Goal: Book appointment/travel/reservation

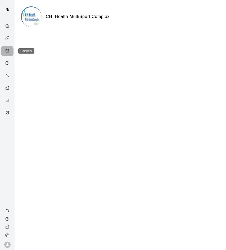
click at [10, 52] on div "Calendar" at bounding box center [8, 51] width 7 height 5
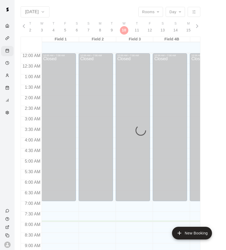
scroll to position [168, 0]
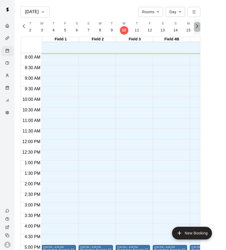
click at [198, 31] on button "button" at bounding box center [197, 27] width 6 height 15
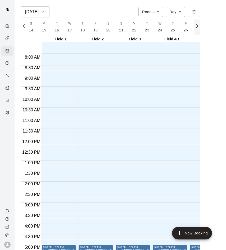
click at [198, 31] on button "button" at bounding box center [197, 27] width 6 height 15
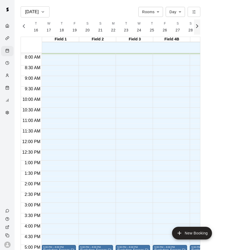
click at [198, 31] on button "button" at bounding box center [197, 27] width 6 height 15
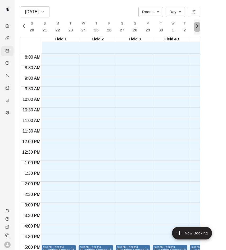
click at [198, 31] on button "button" at bounding box center [197, 27] width 6 height 15
click at [60, 23] on span "T" at bounding box center [61, 23] width 2 height 5
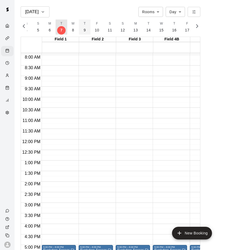
scroll to position [0, 2583]
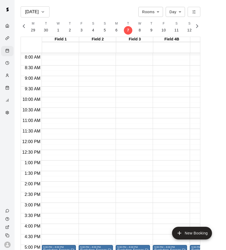
click at [196, 30] on button "M 13" at bounding box center [202, 27] width 13 height 15
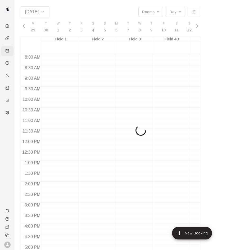
click at [195, 30] on div "[DATE] Rooms ***** ​ Day *** ​ F 7 S 8 S 9 M 10 T 11 W 12 T 13 F 14 S 15 S 16 M…" at bounding box center [111, 131] width 180 height 250
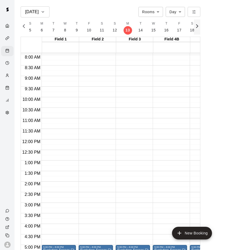
click at [197, 30] on button "button" at bounding box center [197, 27] width 6 height 15
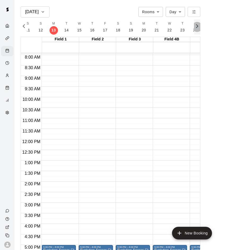
click at [197, 29] on icon "button" at bounding box center [197, 26] width 6 height 6
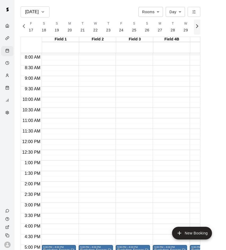
click at [197, 29] on icon "button" at bounding box center [197, 26] width 6 height 6
click at [196, 29] on button "button" at bounding box center [197, 27] width 6 height 15
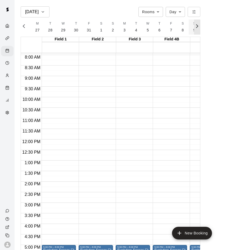
scroll to position [0, 2953]
click at [147, 28] on button "F 7" at bounding box center [146, 27] width 12 height 15
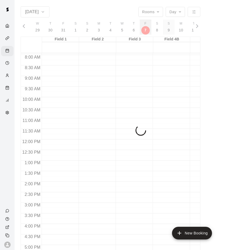
scroll to position [0, 2968]
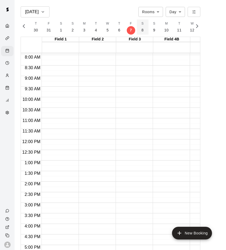
click at [142, 30] on button "S 8" at bounding box center [143, 27] width 12 height 15
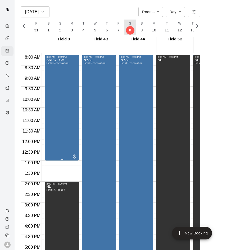
scroll to position [0, 118]
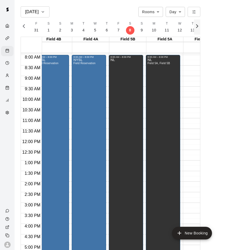
click at [197, 29] on icon "button" at bounding box center [197, 26] width 6 height 6
click at [25, 27] on icon "button" at bounding box center [24, 26] width 6 height 6
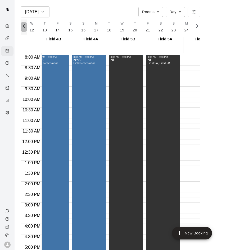
click at [25, 27] on icon "button" at bounding box center [24, 26] width 6 height 6
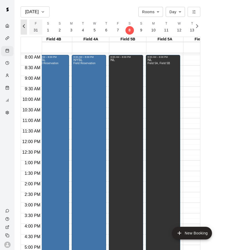
scroll to position [0, 2908]
click at [132, 30] on button "S 2" at bounding box center [133, 27] width 12 height 15
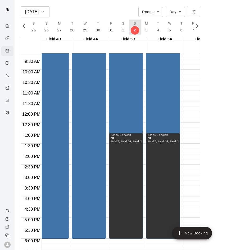
scroll to position [196, 118]
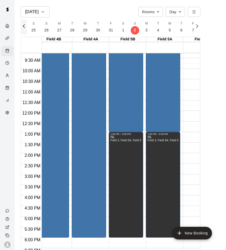
click at [26, 24] on icon "button" at bounding box center [24, 26] width 6 height 6
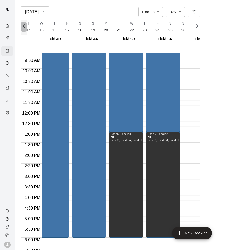
click at [26, 24] on icon "button" at bounding box center [24, 26] width 6 height 6
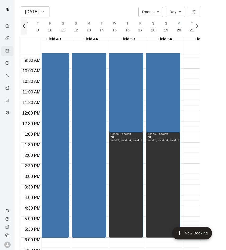
click at [26, 24] on icon "button" at bounding box center [24, 26] width 6 height 6
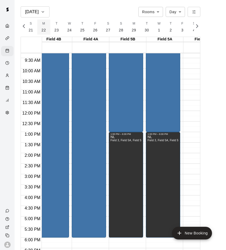
click at [37, 26] on button "M 22" at bounding box center [43, 27] width 13 height 15
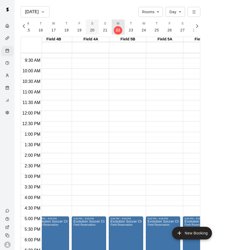
scroll to position [0, 2396]
click at [98, 29] on button "S 20" at bounding box center [103, 27] width 13 height 15
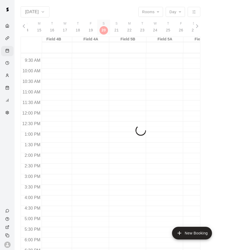
click at [103, 29] on p "20" at bounding box center [103, 31] width 4 height 6
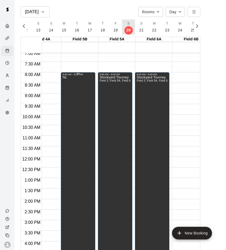
scroll to position [149, 166]
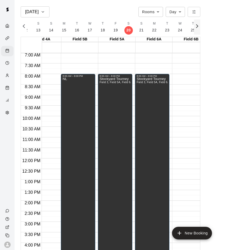
click at [196, 28] on icon "button" at bounding box center [197, 26] width 2 height 3
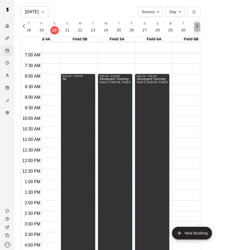
click at [196, 28] on icon "button" at bounding box center [197, 26] width 2 height 3
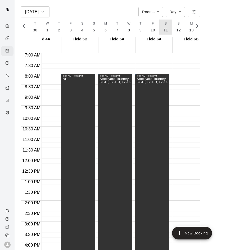
click at [165, 30] on button "S 11" at bounding box center [165, 27] width 13 height 15
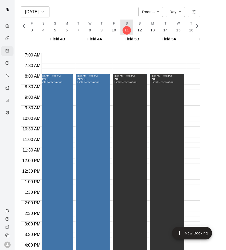
scroll to position [0, 0]
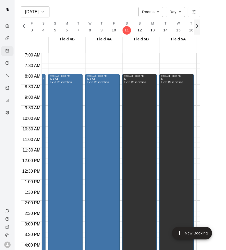
click at [195, 29] on icon "button" at bounding box center [197, 26] width 6 height 6
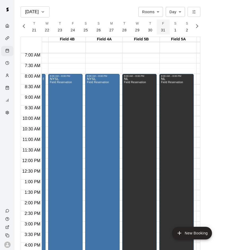
click at [165, 26] on button "F 31" at bounding box center [163, 27] width 13 height 15
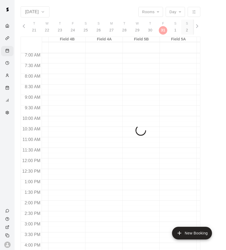
click at [193, 26] on button "M 3" at bounding box center [199, 27] width 12 height 15
click at [111, 30] on button "S 1" at bounding box center [111, 27] width 12 height 15
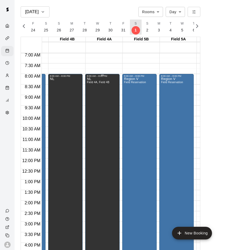
scroll to position [160, 104]
